Goal: Subscribe to service/newsletter

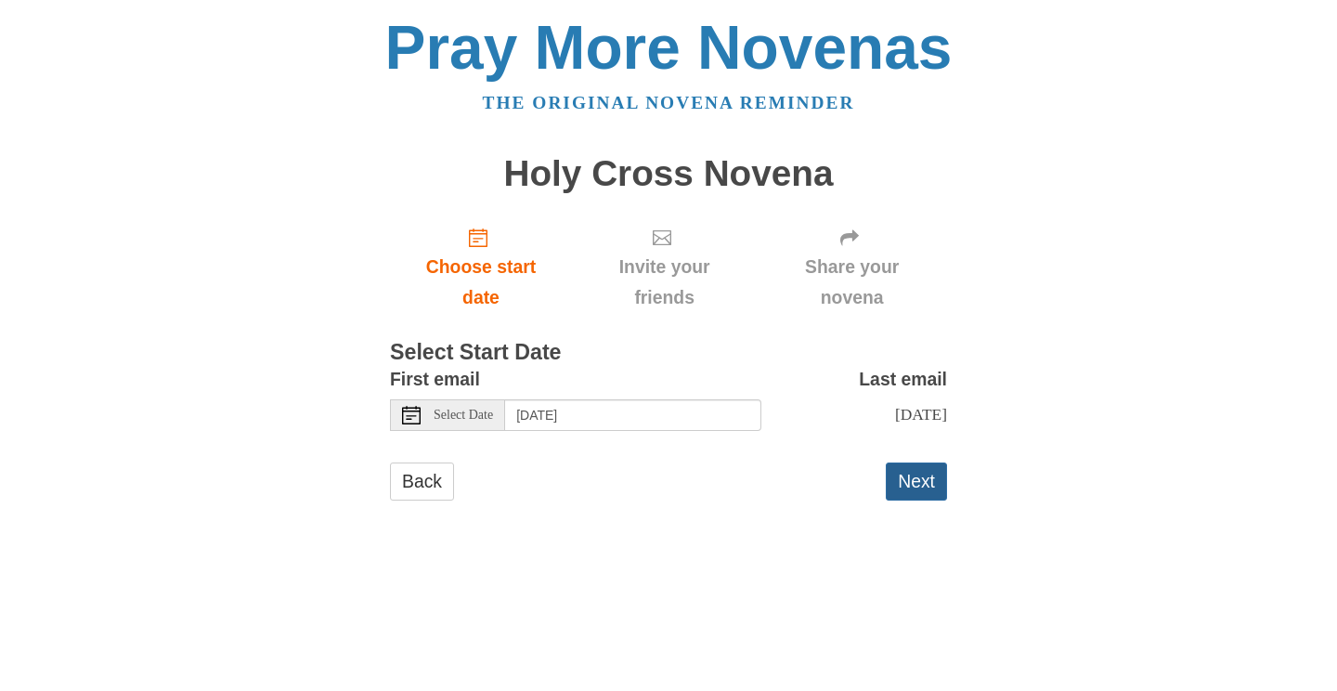
click at [907, 470] on button "Next" at bounding box center [916, 481] width 61 height 38
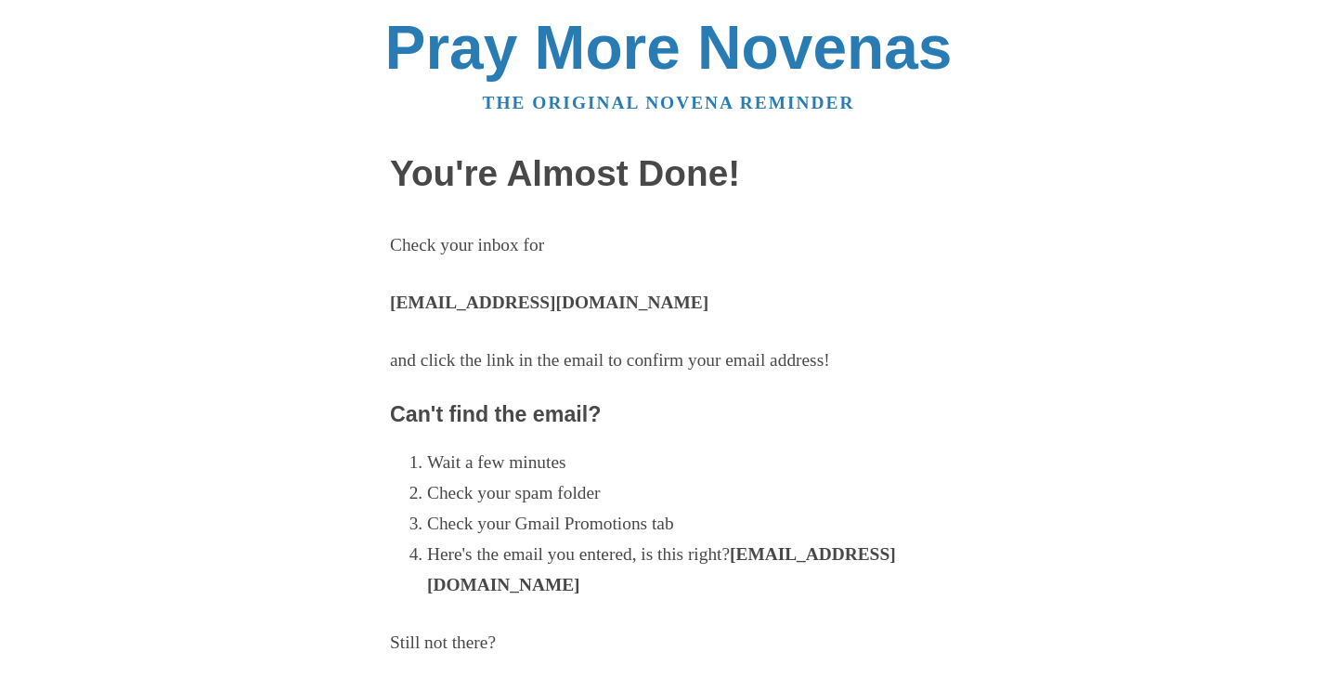
click at [623, 576] on li "Here's the email you entered, is this right? ectenor@icloud.com" at bounding box center [687, 569] width 520 height 61
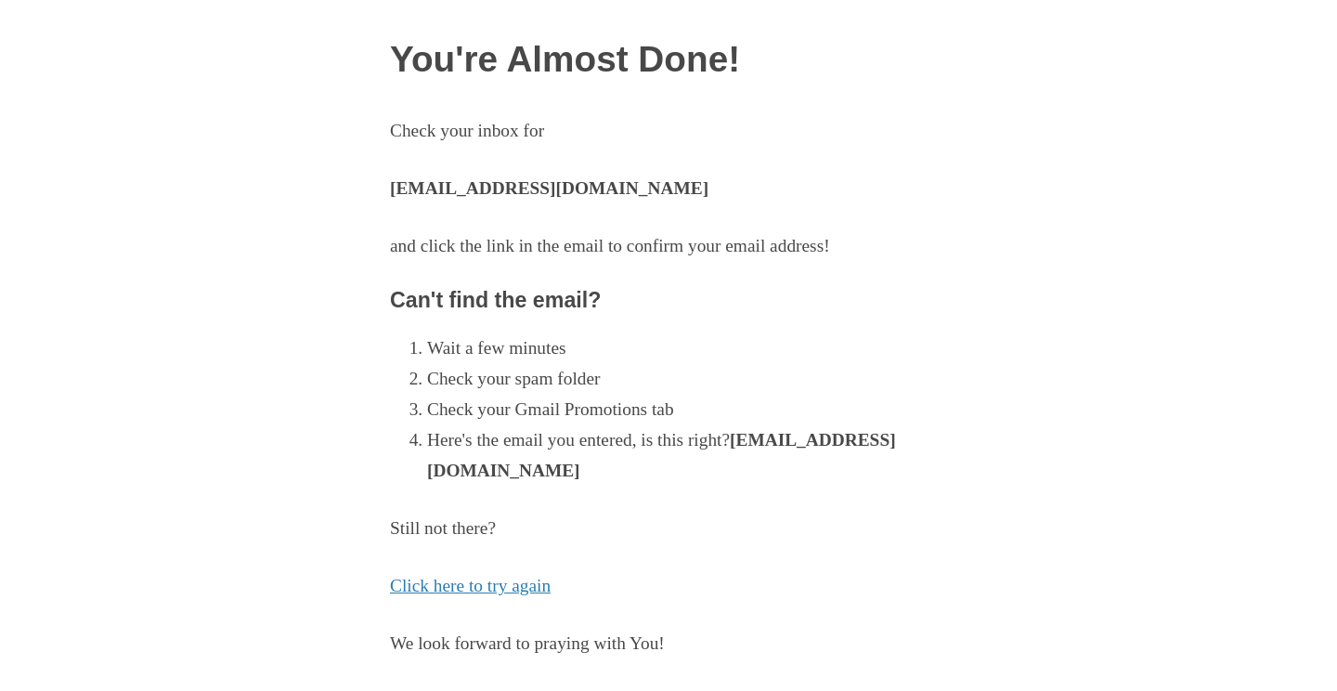
scroll to position [117, 0]
